Goal: Information Seeking & Learning: Understand process/instructions

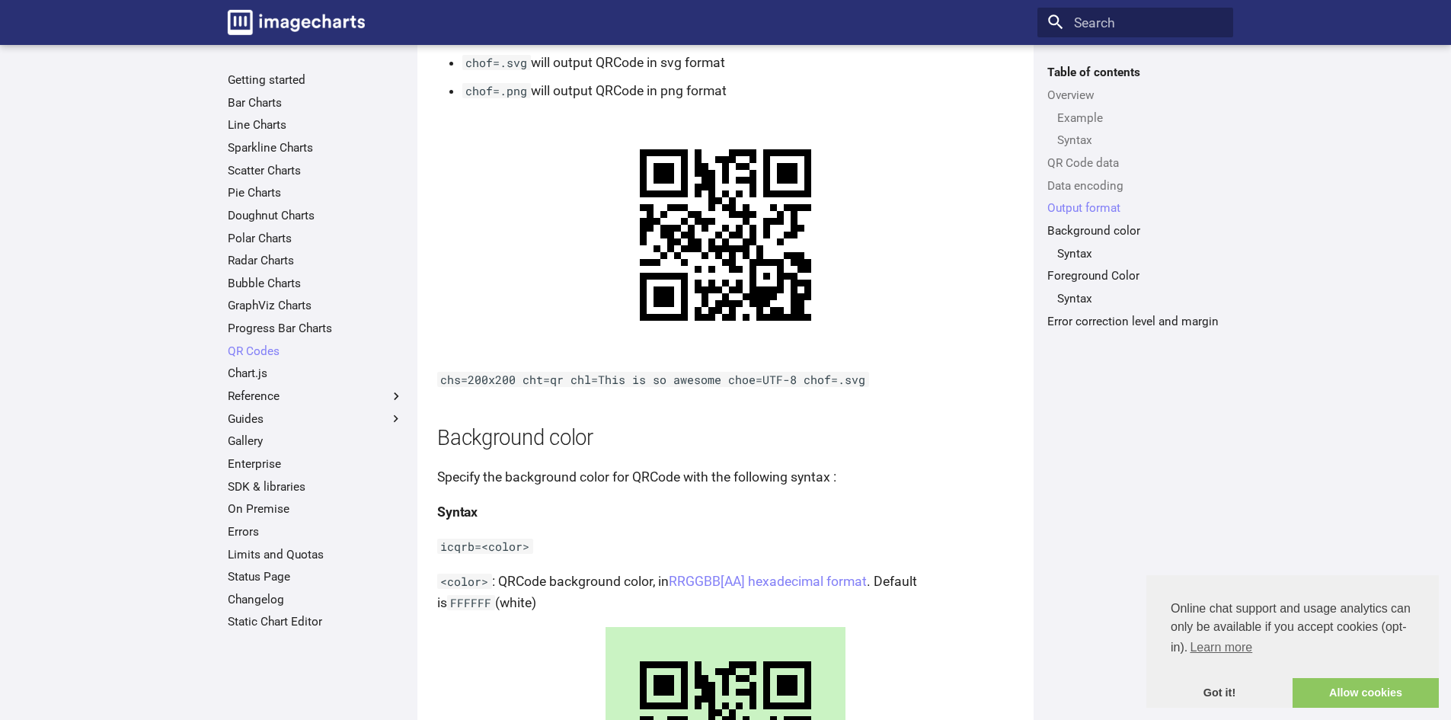
scroll to position [1620, 0]
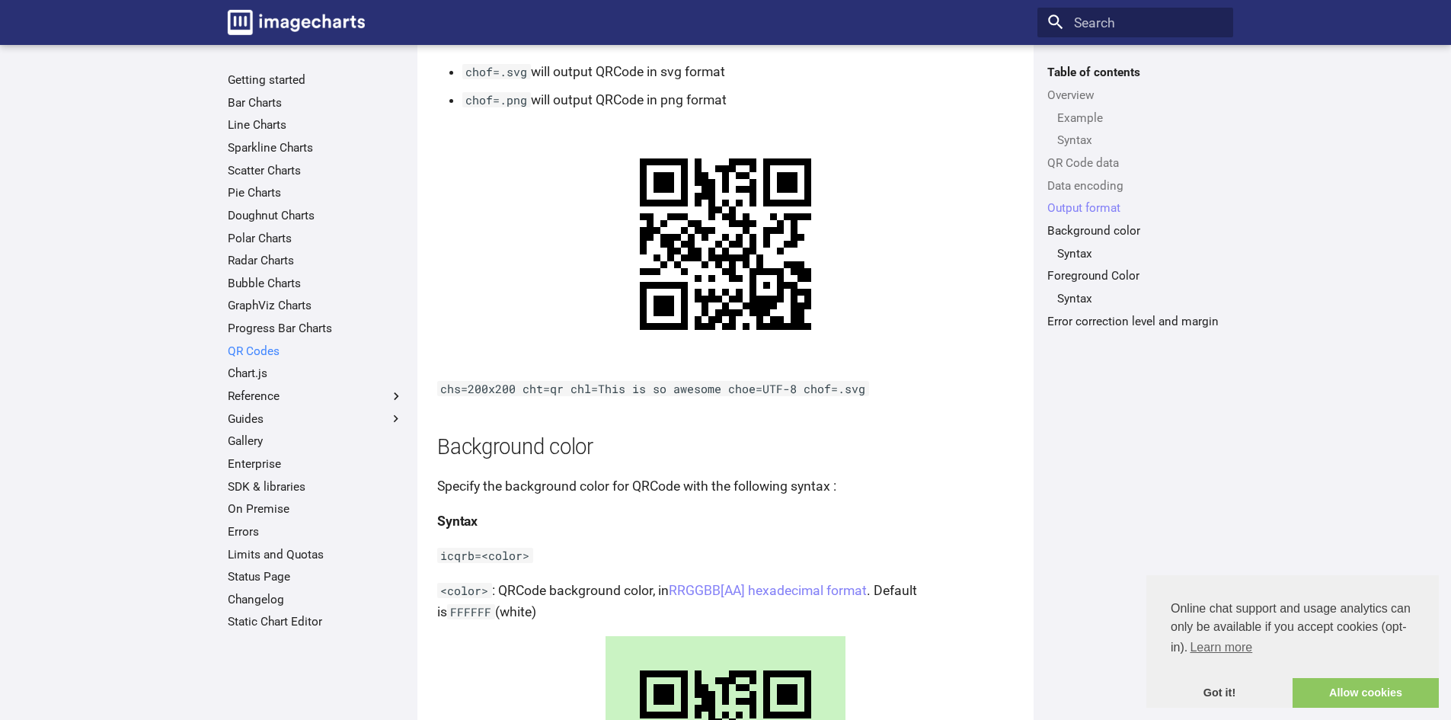
click at [257, 351] on link "QR Codes" at bounding box center [316, 351] width 176 height 15
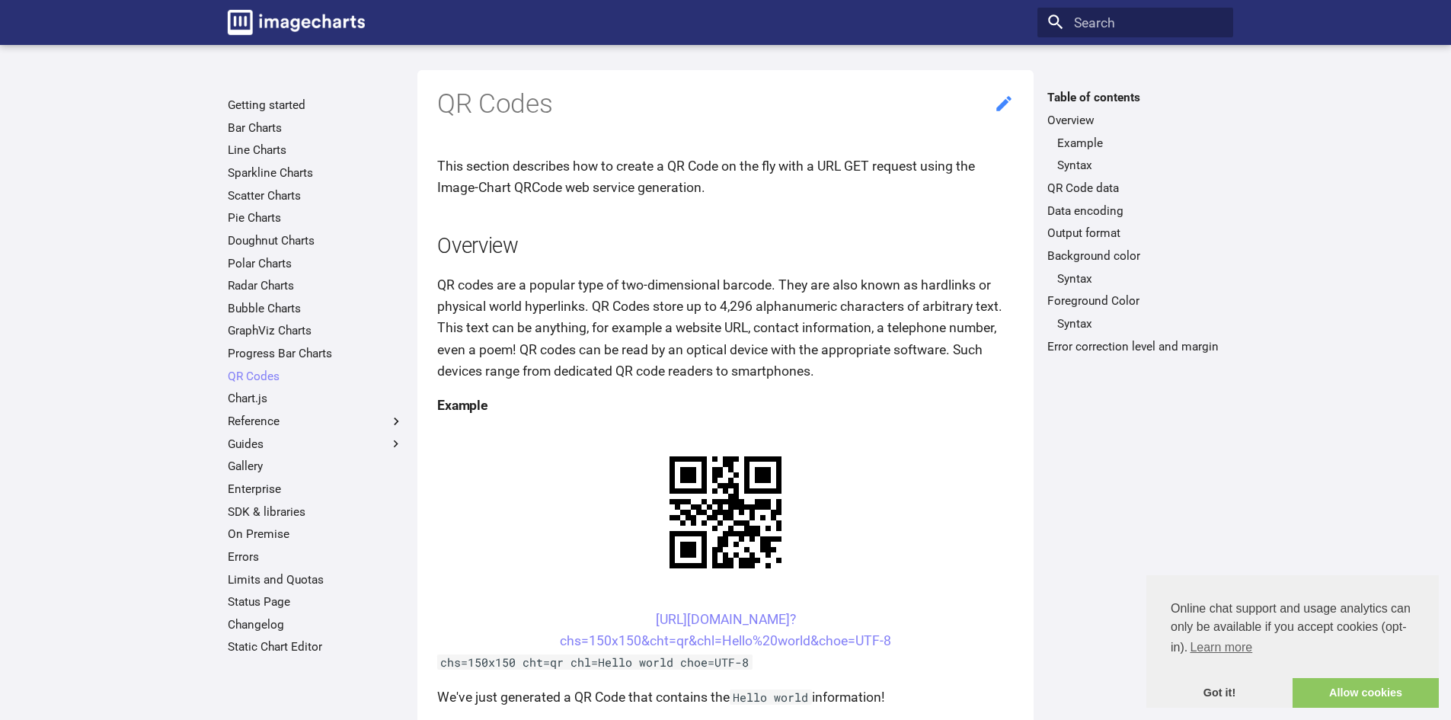
click at [1004, 102] on icon at bounding box center [1003, 103] width 15 height 15
click at [1353, 701] on link "Allow cookies" at bounding box center [1366, 693] width 146 height 30
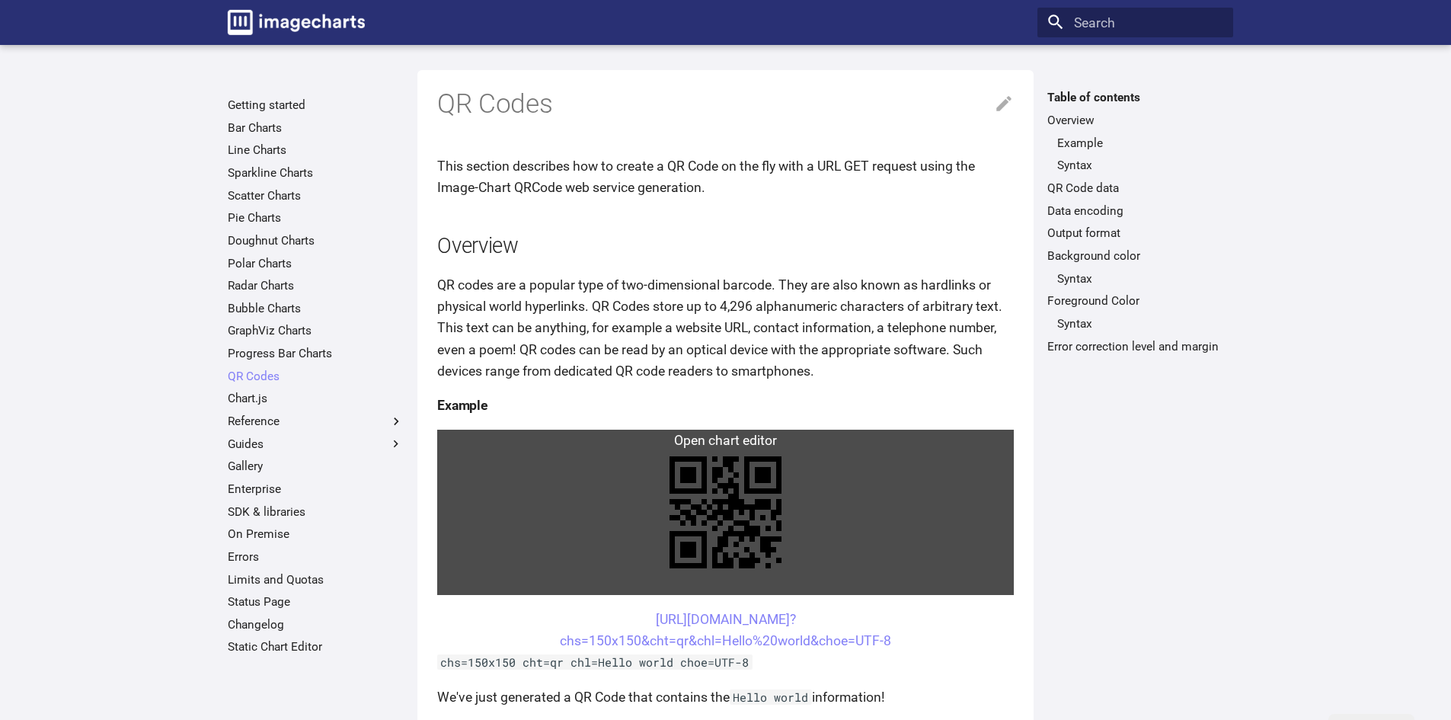
click at [730, 445] on link at bounding box center [725, 512] width 577 height 165
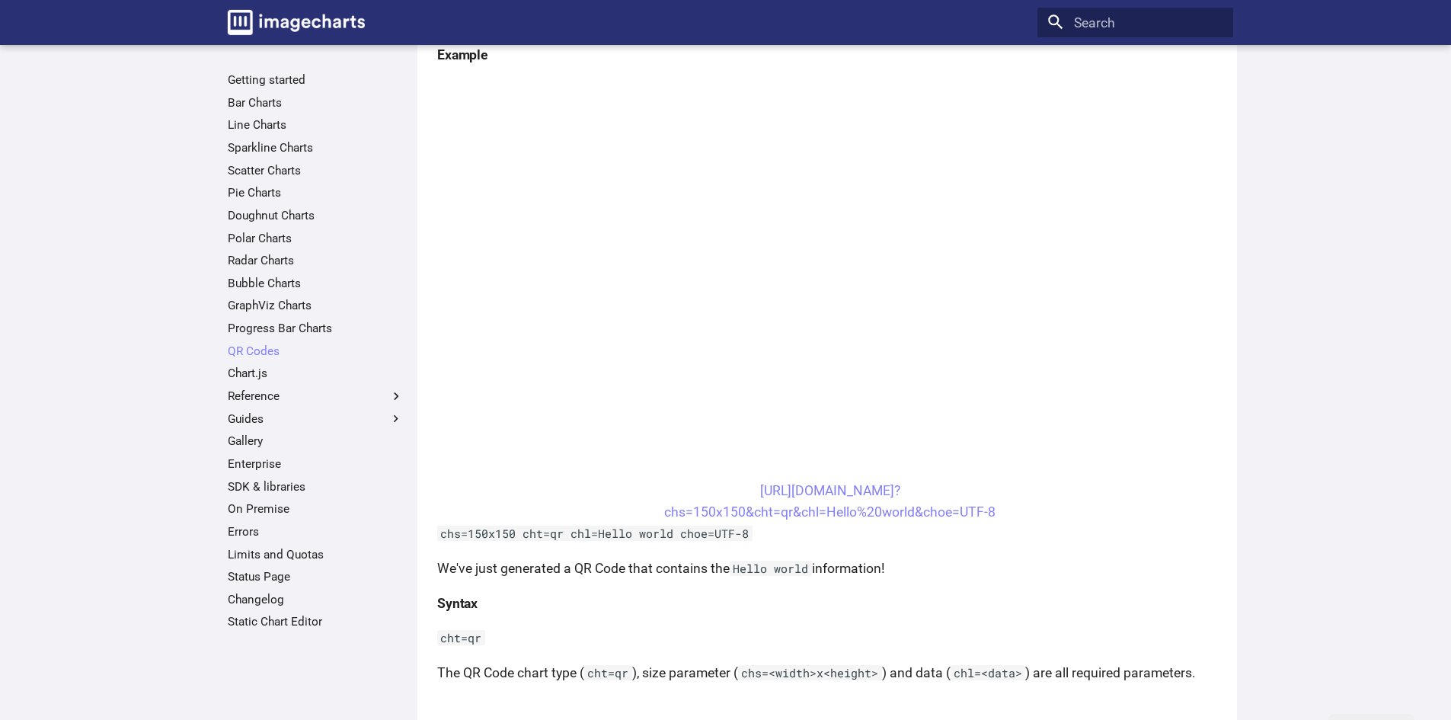
scroll to position [305, 0]
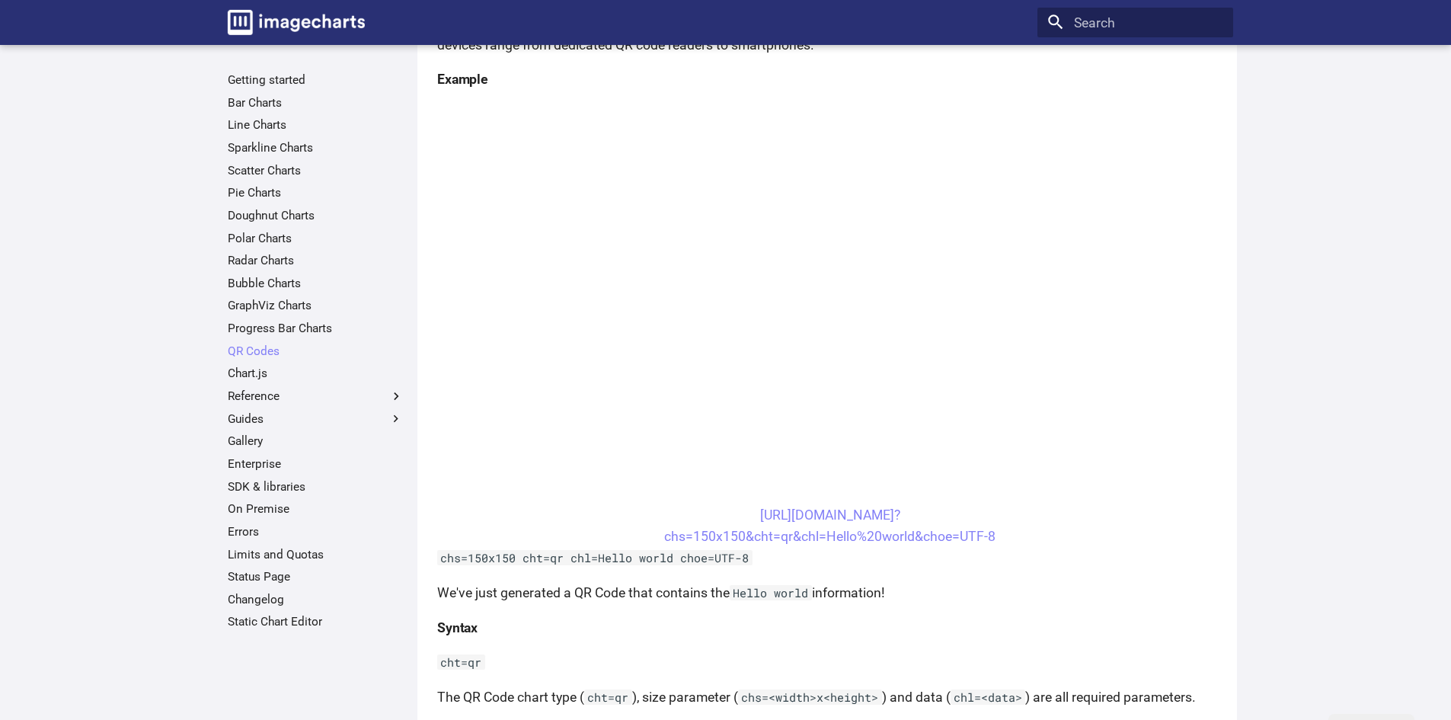
drag, startPoint x: 994, startPoint y: 568, endPoint x: 983, endPoint y: 560, distance: 13.6
click at [837, 524] on center "[URL][DOMAIN_NAME]? chs=150x150&cht=qr&chl=Hello%20world&choe=UTF-8" at bounding box center [830, 525] width 786 height 43
click at [835, 533] on link "[URL][DOMAIN_NAME]? chs=150x150&cht=qr&chl=Hello%20world&choe=UTF-8" at bounding box center [829, 525] width 331 height 37
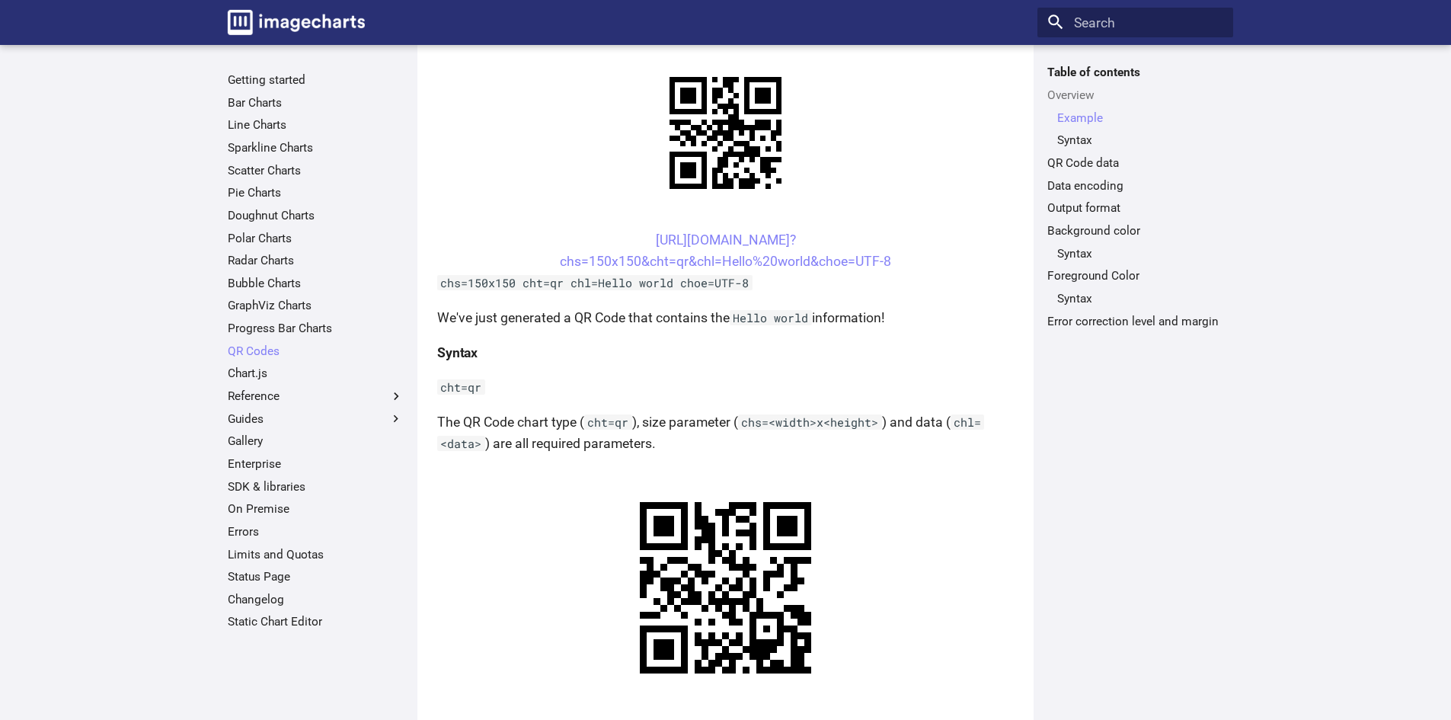
scroll to position [379, 0]
click at [737, 241] on link "[URL][DOMAIN_NAME]? chs=150x150&cht=qr&chl=Hello%20world&choe=UTF-8" at bounding box center [725, 251] width 331 height 37
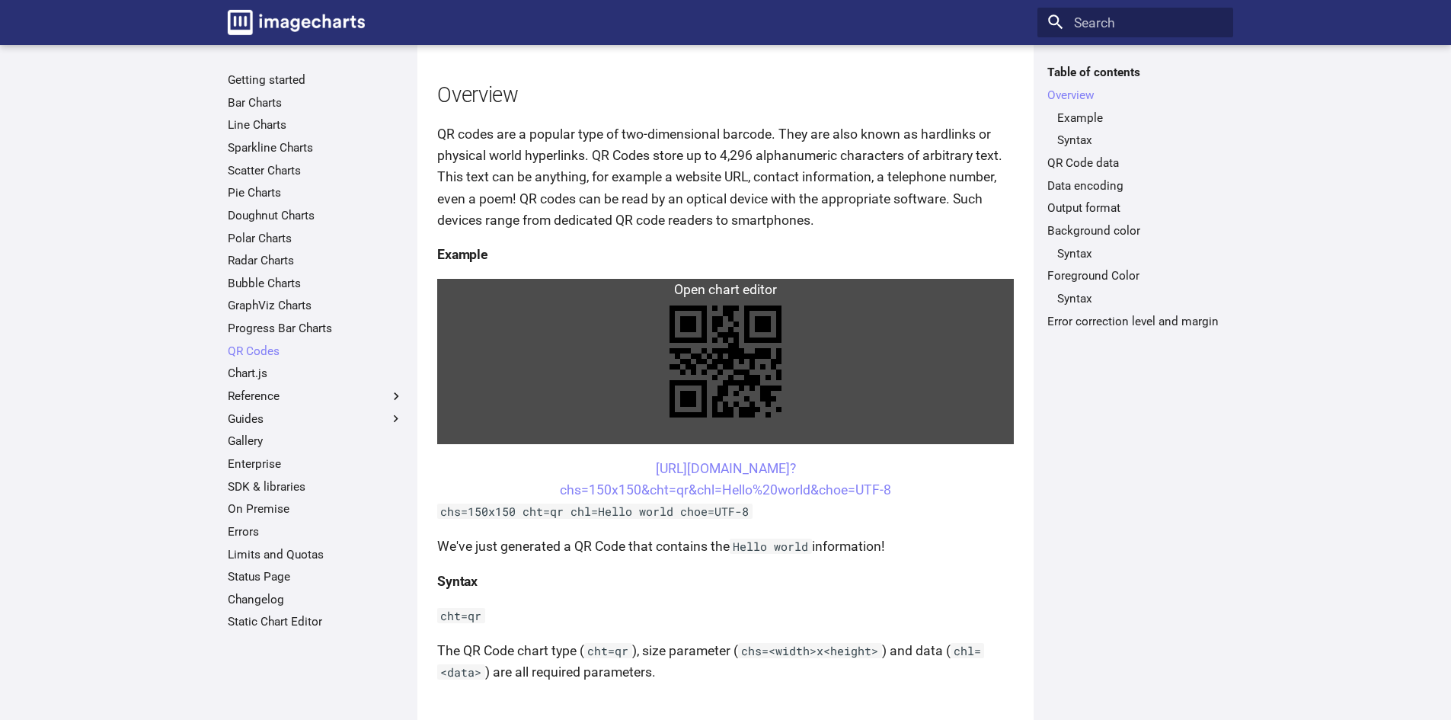
scroll to position [150, 0]
click at [746, 291] on link at bounding box center [725, 362] width 577 height 165
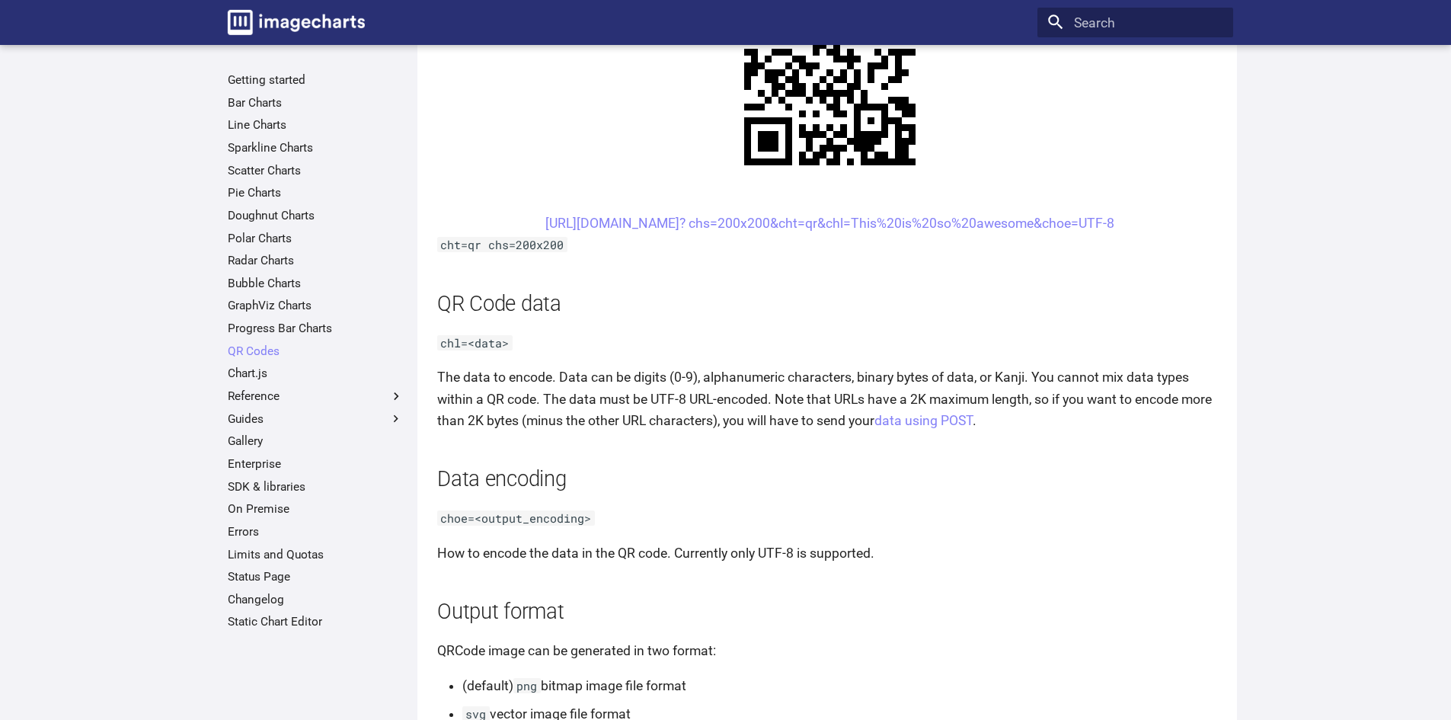
scroll to position [1143, 0]
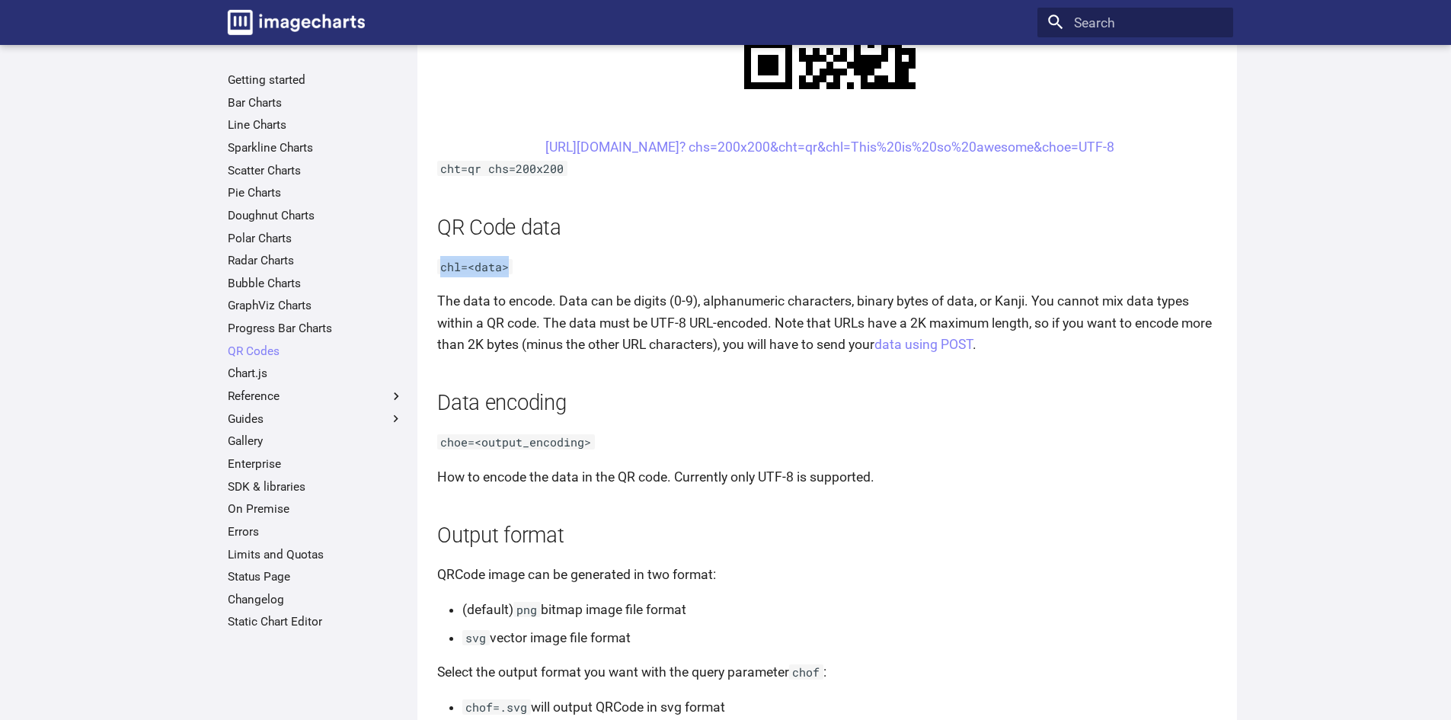
drag, startPoint x: 520, startPoint y: 271, endPoint x: 426, endPoint y: 271, distance: 94.5
click at [426, 271] on div "QR Codes This section describes how to create a QR Code on the fly with a URL G…" at bounding box center [827, 594] width 820 height 3332
copy code "chl=<data>"
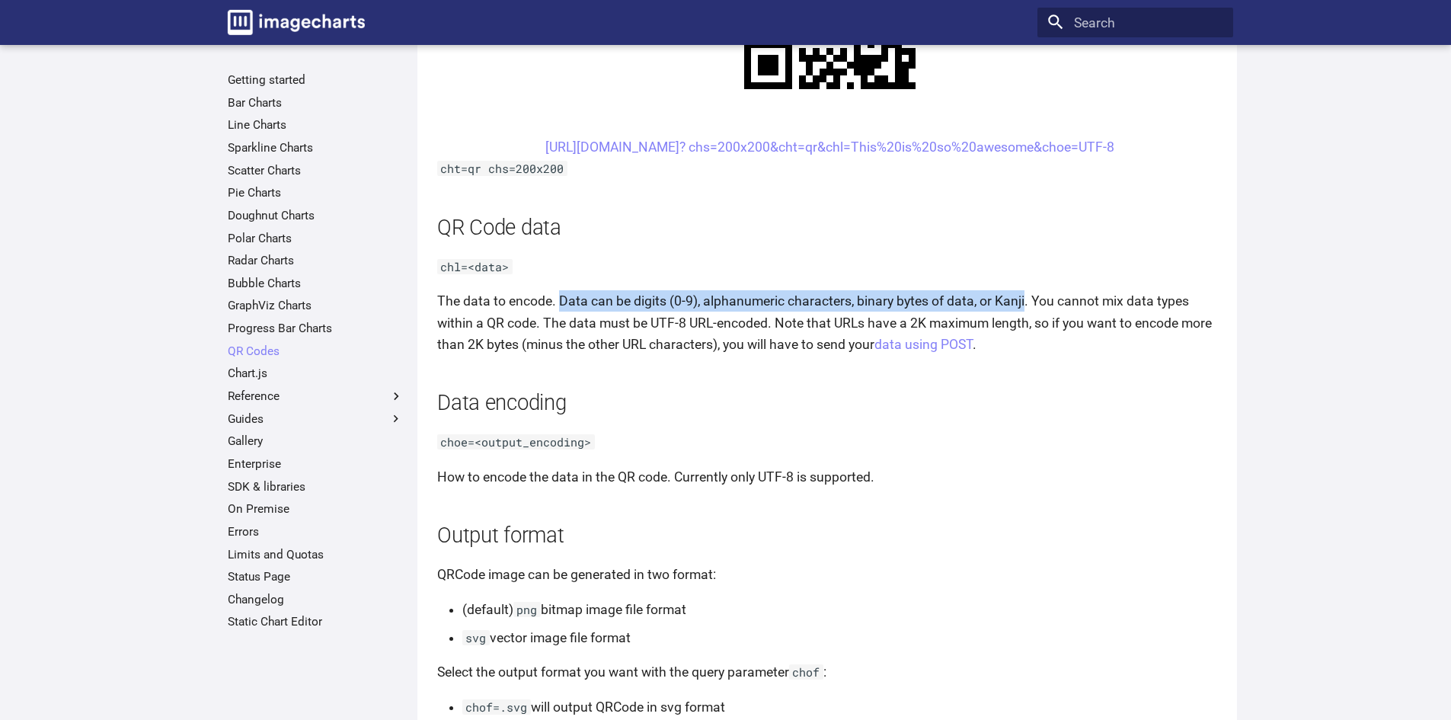
drag, startPoint x: 558, startPoint y: 305, endPoint x: 1026, endPoint y: 303, distance: 468.5
click at [1026, 303] on p "The data to encode. Data can be digits (0-9), alphanumeric characters, binary b…" at bounding box center [830, 322] width 786 height 64
click at [573, 303] on p "The data to encode. Data can be digits (0-9), alphanumeric characters, binary b…" at bounding box center [830, 322] width 786 height 64
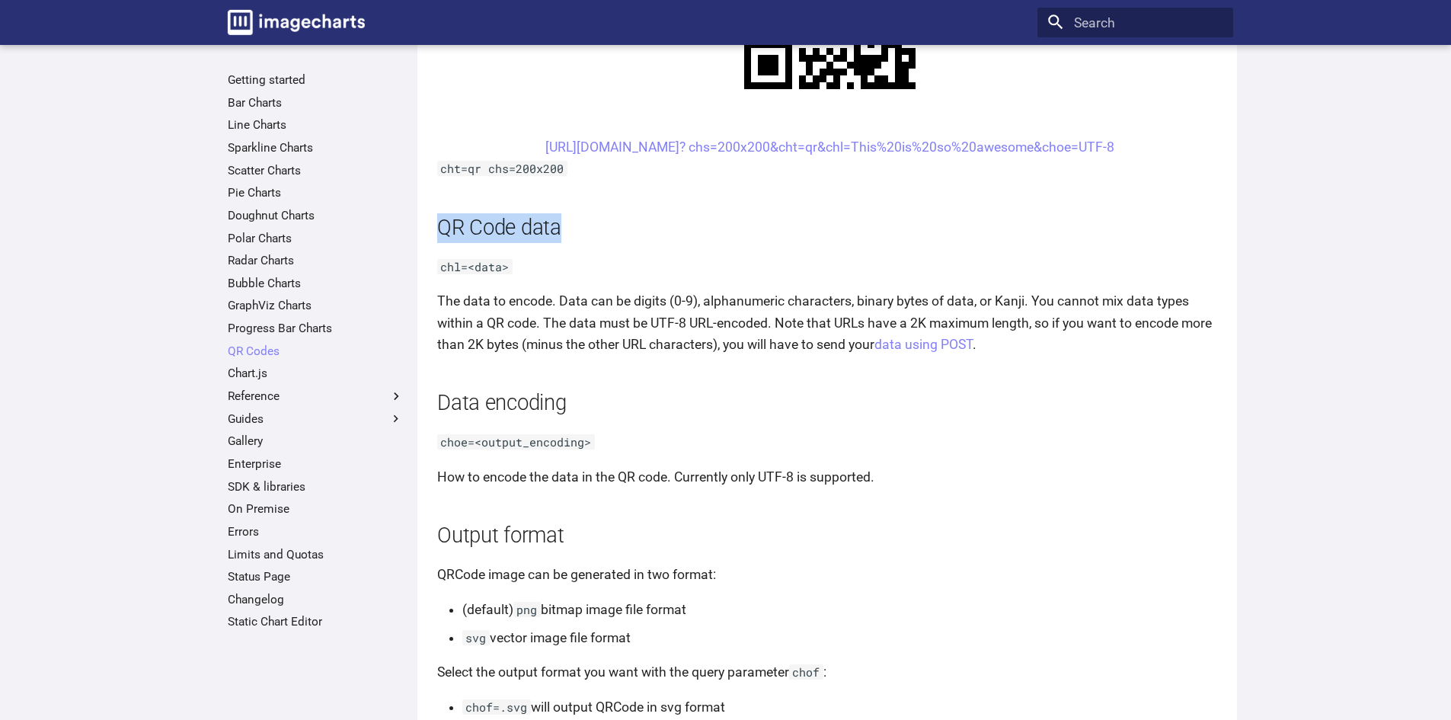
drag, startPoint x: 439, startPoint y: 229, endPoint x: 566, endPoint y: 229, distance: 127.2
click at [566, 229] on h2 "QR Code data" at bounding box center [830, 228] width 786 height 30
copy h2 "QR Code data"
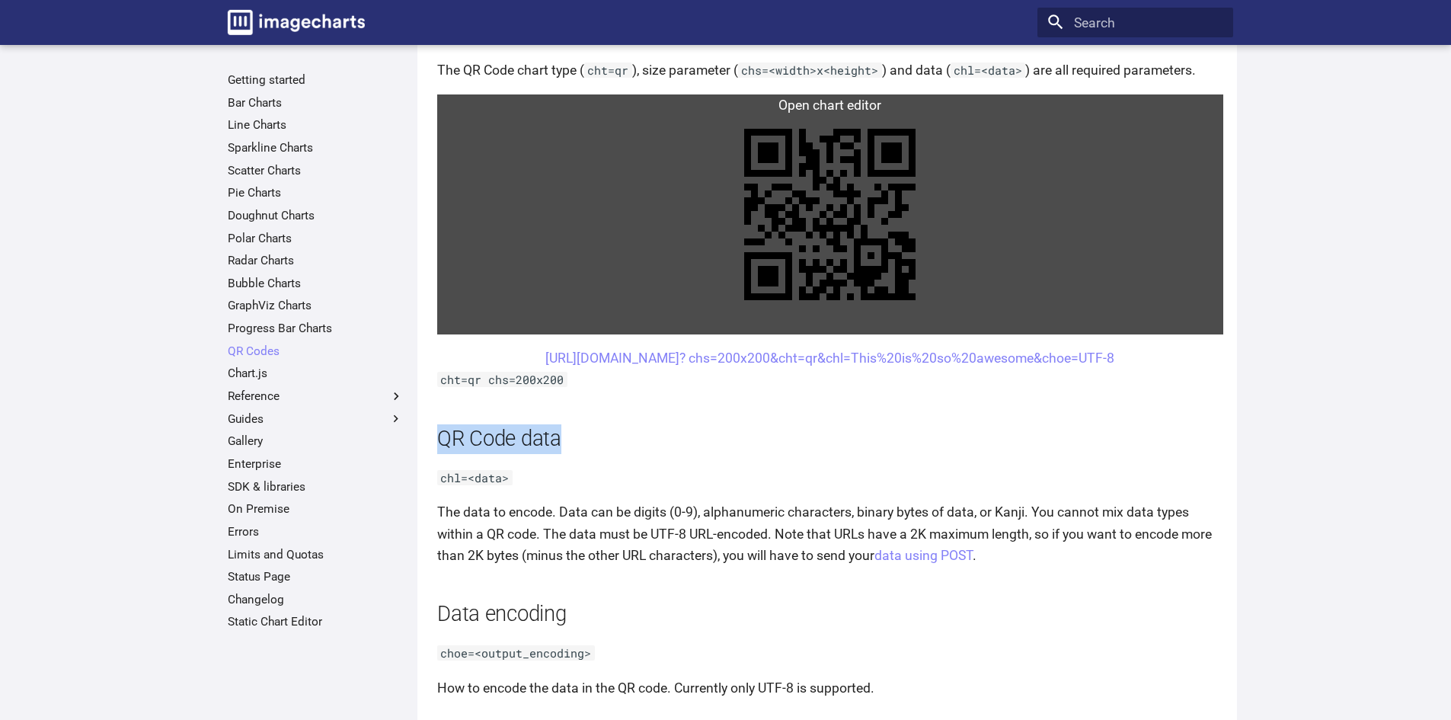
scroll to position [914, 0]
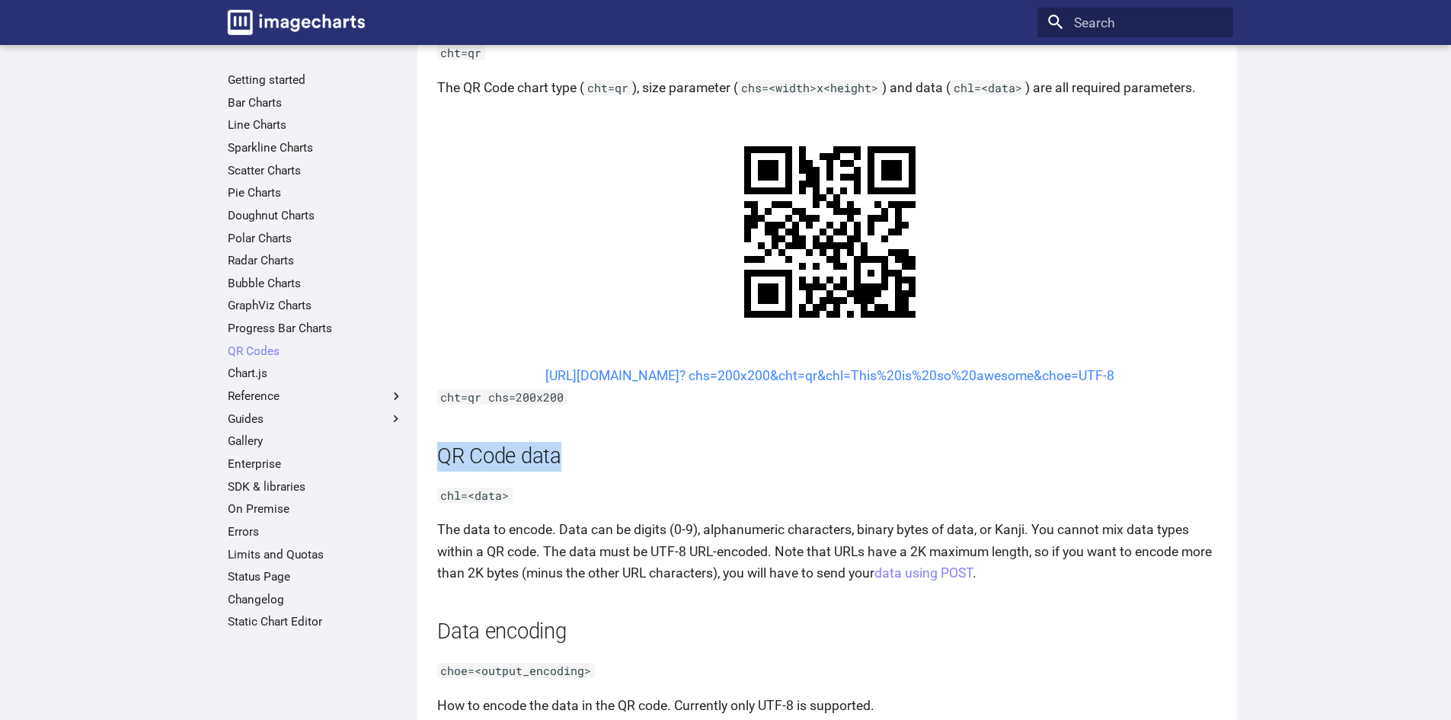
click at [711, 379] on link "[URL][DOMAIN_NAME]? chs=200x200&cht=qr&chl=This%20is%20so%20awesome&choe=UTF-8" at bounding box center [829, 375] width 569 height 15
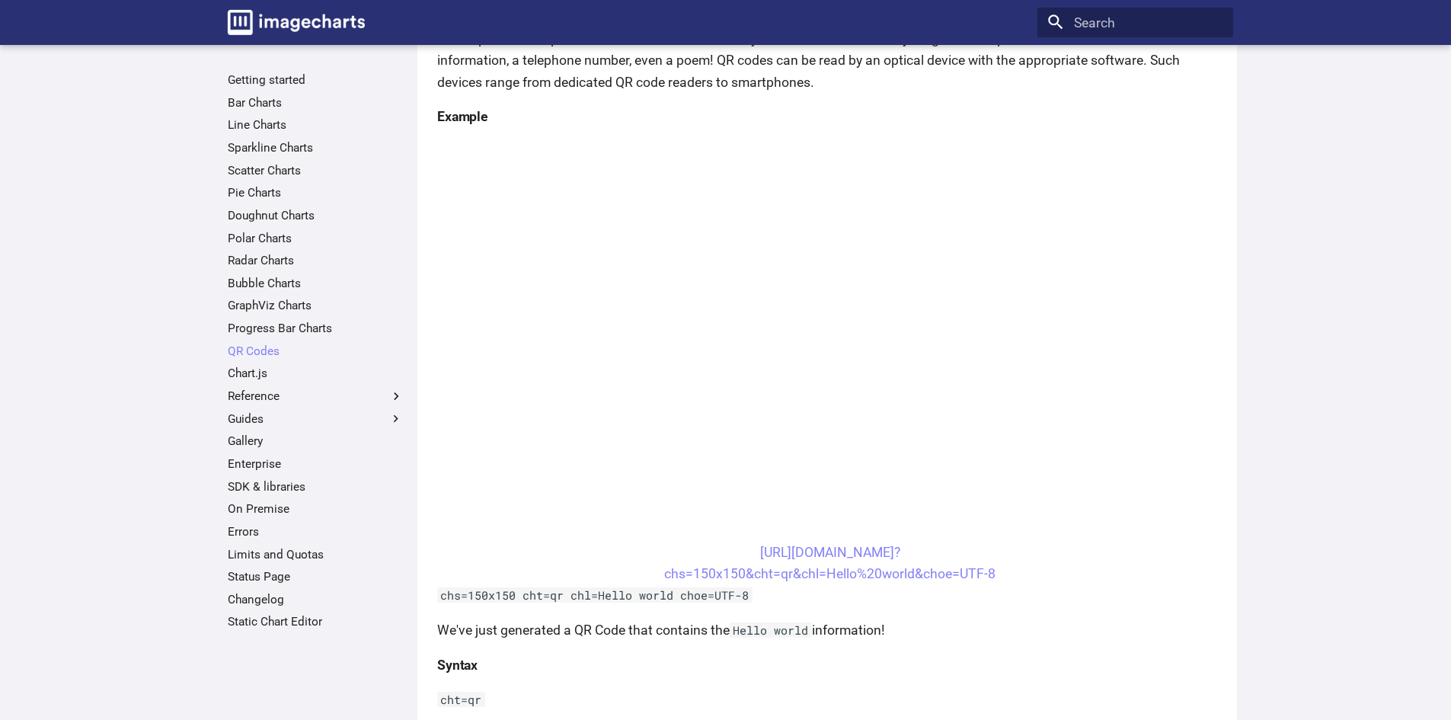
scroll to position [229, 0]
